Goal: Task Accomplishment & Management: Use online tool/utility

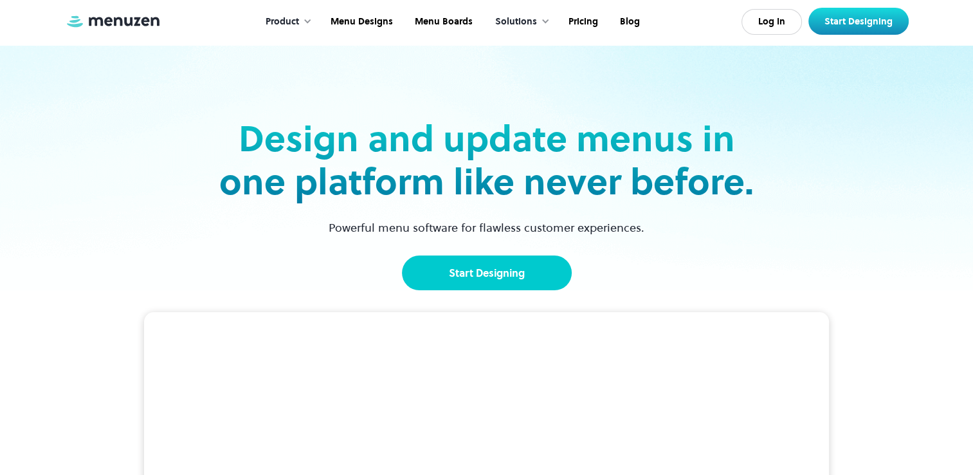
click at [479, 259] on link "Start Designing" at bounding box center [487, 272] width 170 height 35
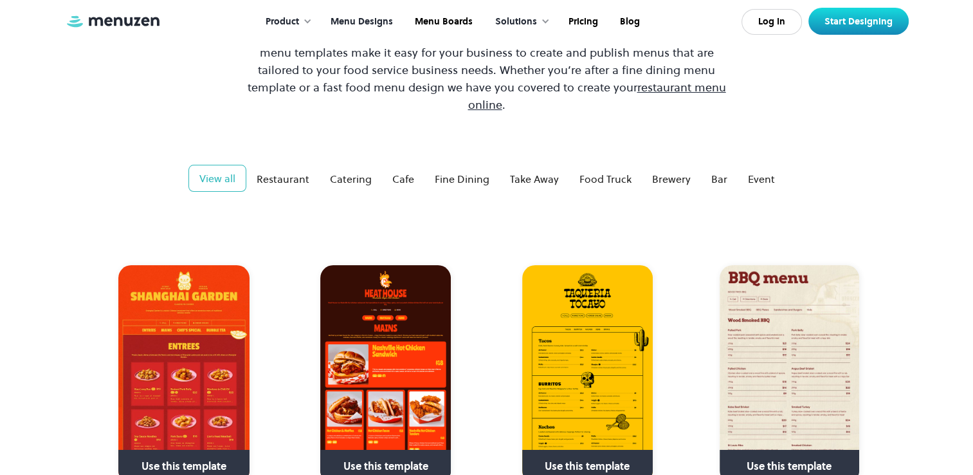
scroll to position [149, 0]
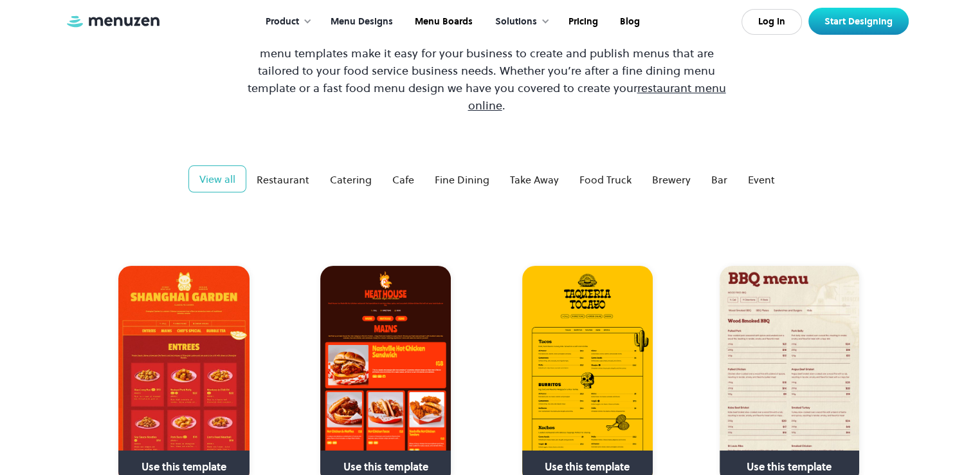
click at [617, 354] on img at bounding box center [587, 375] width 131 height 218
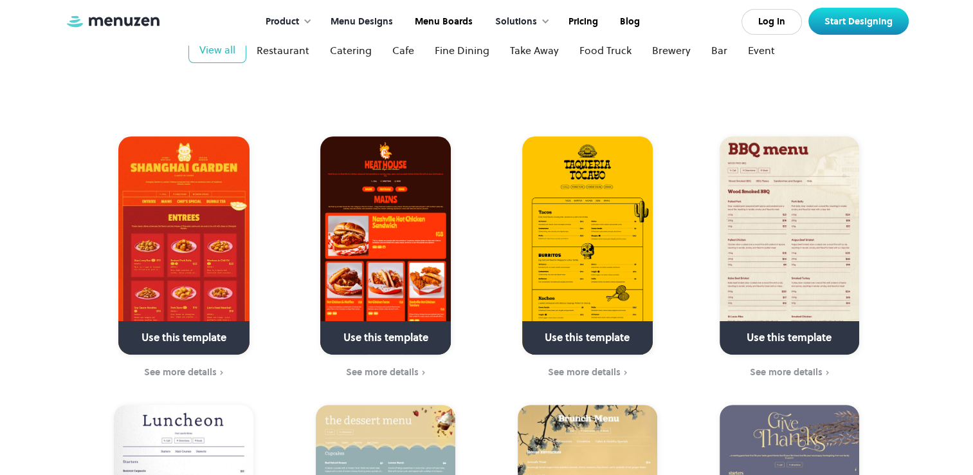
scroll to position [279, 0]
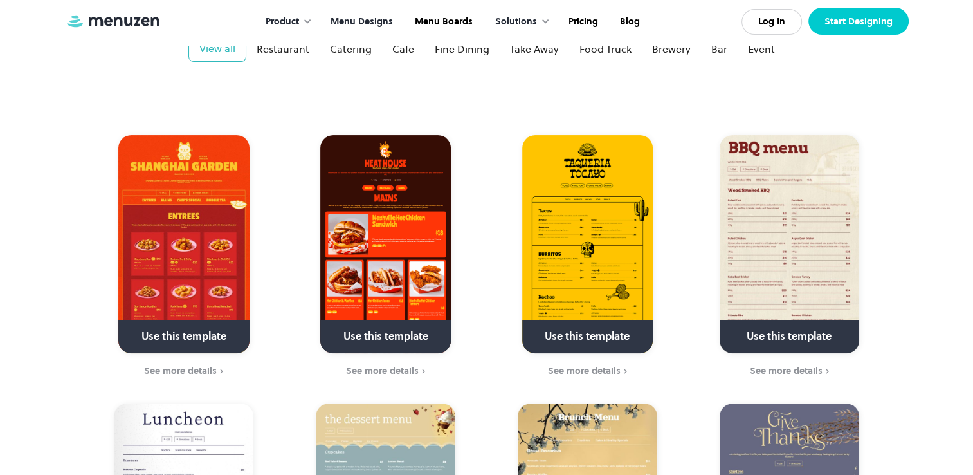
click at [908, 24] on link "Start Designing" at bounding box center [859, 21] width 100 height 27
